Goal: Task Accomplishment & Management: Manage account settings

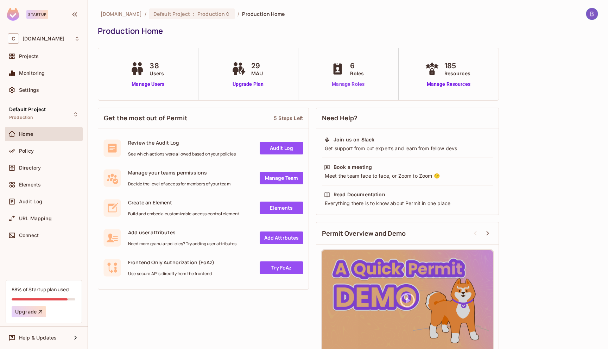
click at [358, 87] on link "Manage Roles" at bounding box center [348, 84] width 38 height 7
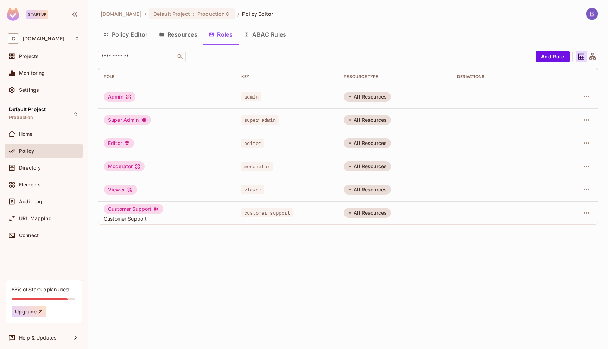
click at [123, 37] on button "Policy Editor" at bounding box center [126, 35] width 56 height 18
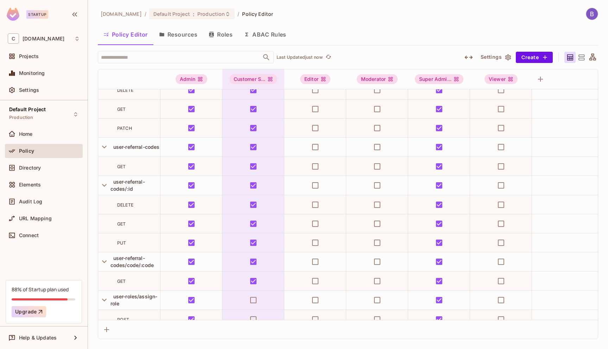
scroll to position [7337, 0]
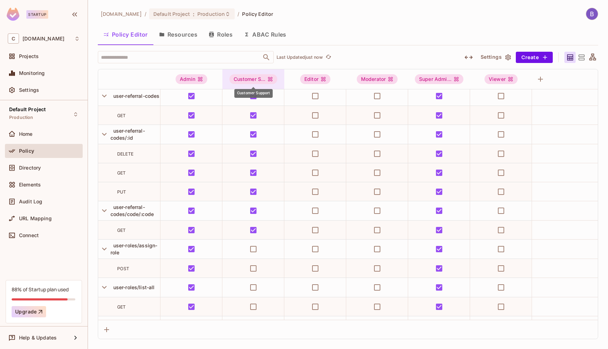
click at [256, 80] on div "Customer S..." at bounding box center [253, 79] width 48 height 10
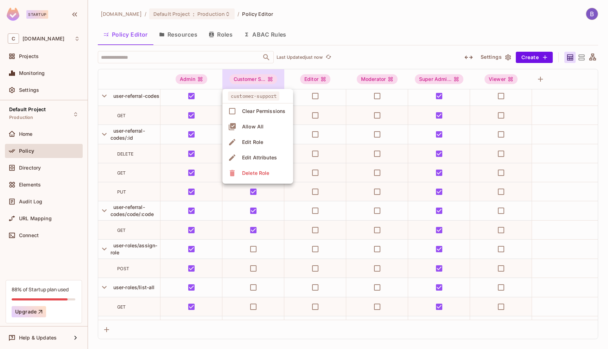
click at [256, 144] on div "Edit Role" at bounding box center [252, 142] width 21 height 7
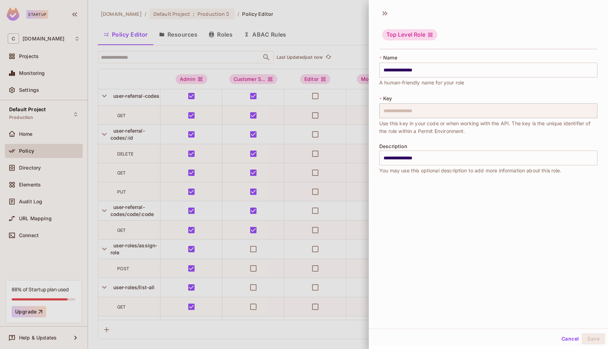
click at [338, 44] on div at bounding box center [304, 174] width 608 height 349
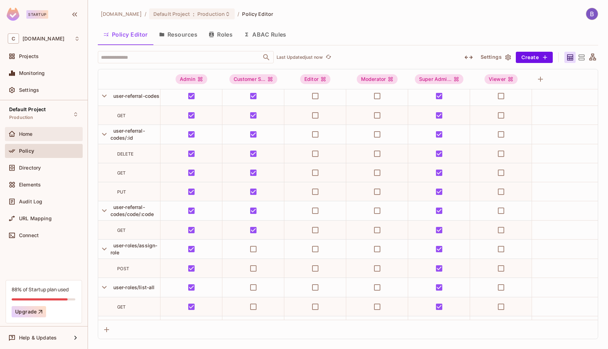
click at [40, 133] on div "Home" at bounding box center [49, 134] width 61 height 6
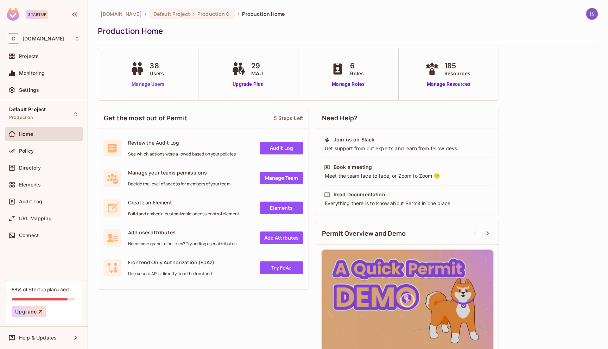
click at [151, 86] on link "Manage Users" at bounding box center [147, 84] width 39 height 7
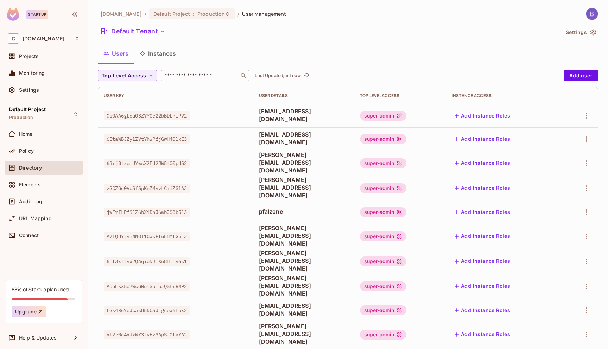
click at [187, 75] on input "text" at bounding box center [200, 75] width 74 height 7
type input "*******"
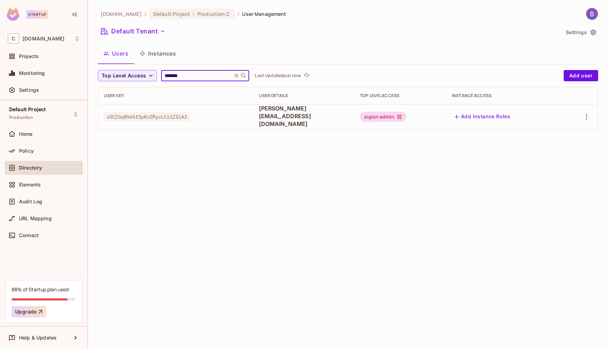
click at [236, 77] on icon at bounding box center [237, 76] width 4 height 4
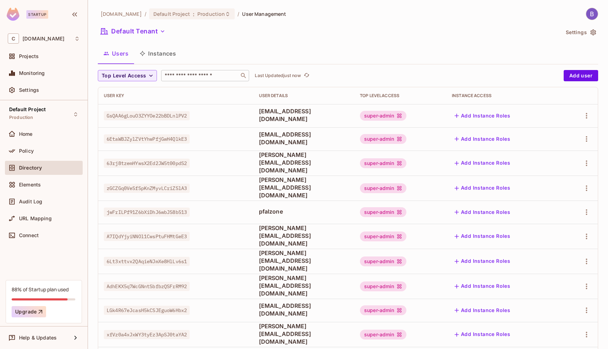
scroll to position [142, 0]
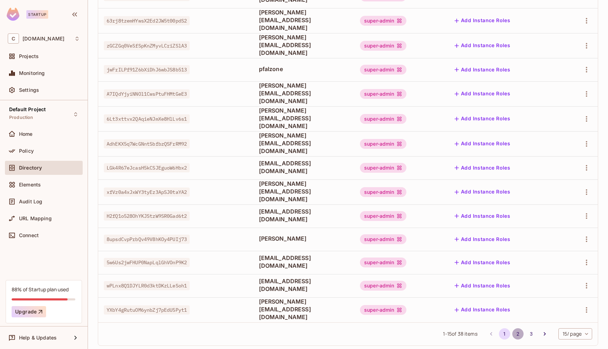
click at [515, 328] on button "2" at bounding box center [517, 333] width 11 height 11
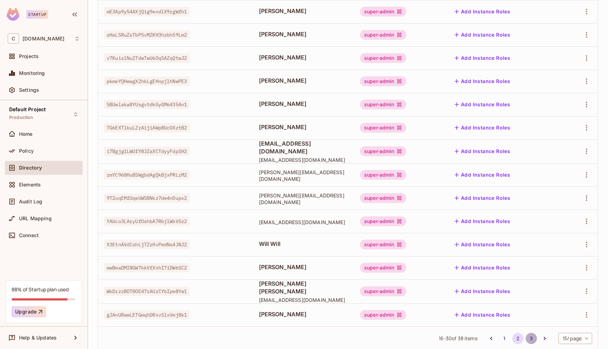
click at [532, 333] on button "3" at bounding box center [531, 338] width 11 height 11
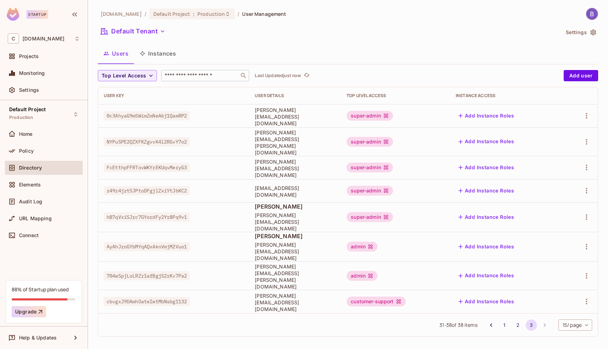
click at [198, 77] on input "text" at bounding box center [200, 75] width 74 height 7
click at [304, 36] on div "Default Tenant" at bounding box center [328, 32] width 461 height 13
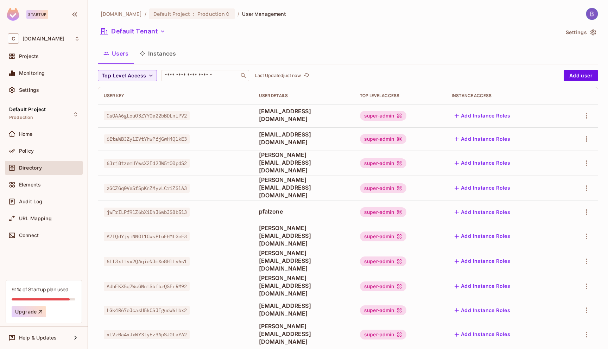
scroll to position [142, 0]
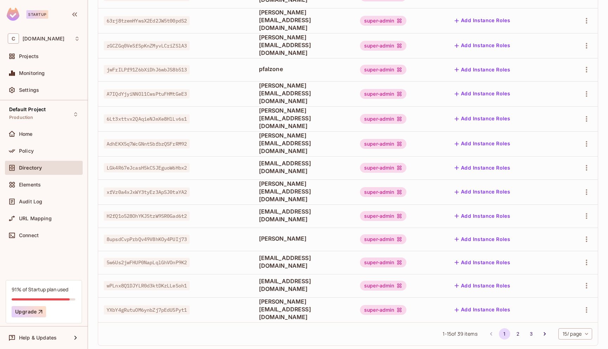
click at [560, 321] on body "Startup C chalkboard.io Projects Monitoring Settings Default Project Production…" at bounding box center [304, 174] width 608 height 349
click at [565, 333] on li "100 / page" at bounding box center [574, 333] width 35 height 15
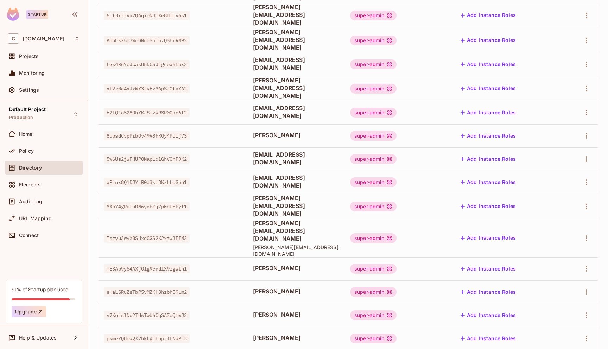
scroll to position [700, 0]
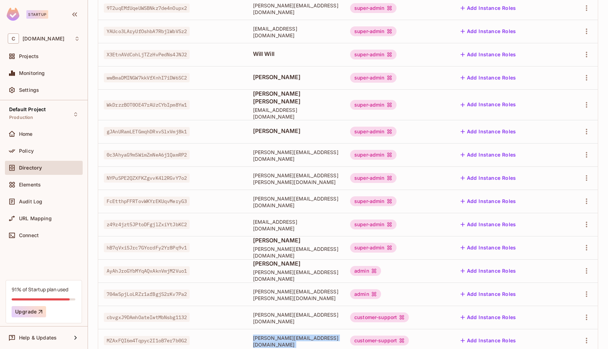
drag, startPoint x: 237, startPoint y: 298, endPoint x: 452, endPoint y: 292, distance: 215.0
click at [452, 329] on tr "MZAxFQI6m4Tqpyc2I1oB7er7b0G2 william+cs2@chalkboard.io customer-support Add Ins…" at bounding box center [347, 340] width 499 height 23
click at [452, 329] on td "customer-support" at bounding box center [398, 340] width 108 height 23
